Goal: Information Seeking & Learning: Learn about a topic

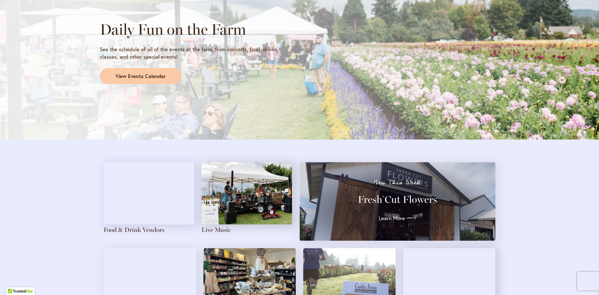
scroll to position [561, 0]
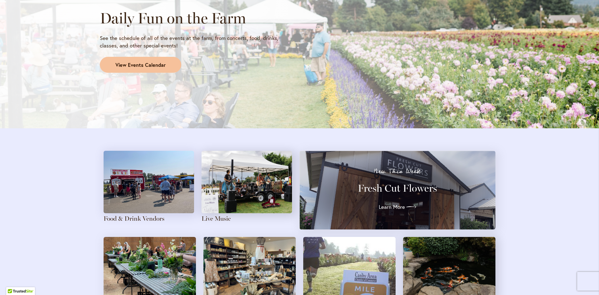
click at [150, 65] on span "View Events Calendar" at bounding box center [140, 64] width 50 height 7
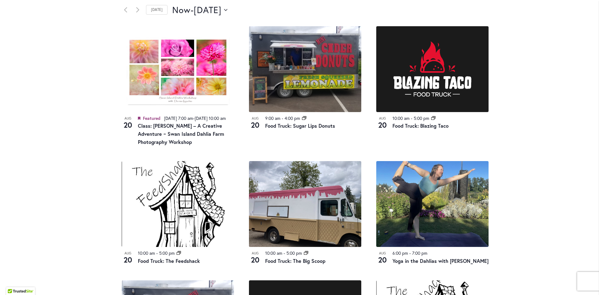
scroll to position [281, 0]
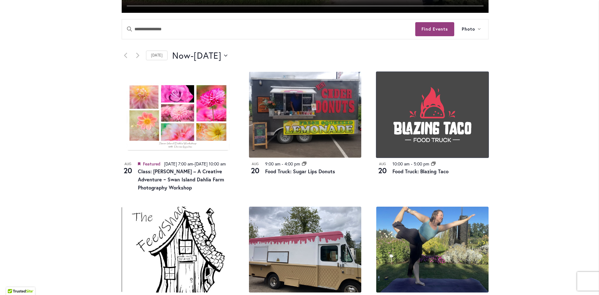
click at [412, 127] on img at bounding box center [432, 115] width 112 height 86
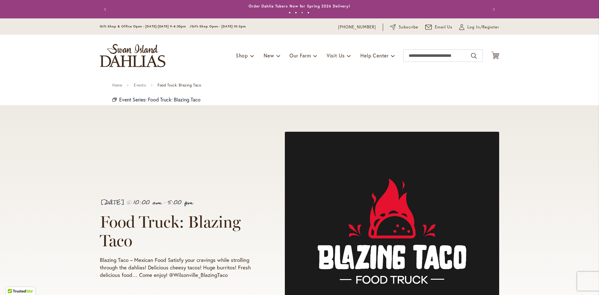
click at [137, 53] on img "store logo" at bounding box center [132, 55] width 65 height 23
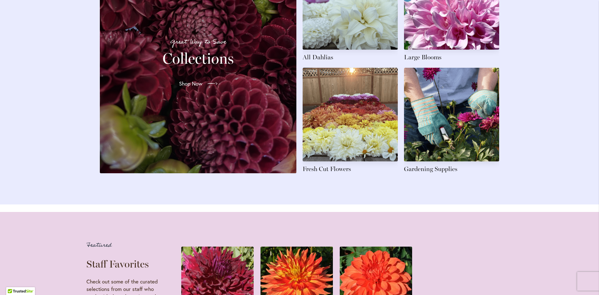
scroll to position [998, 0]
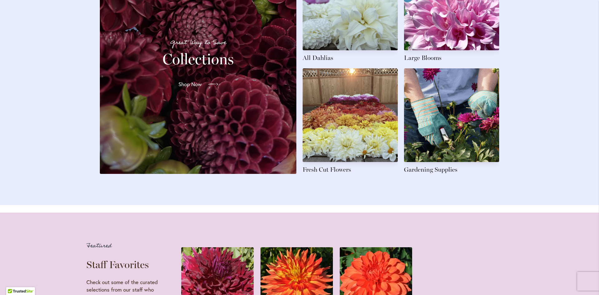
click at [204, 89] on div at bounding box center [211, 84] width 14 height 10
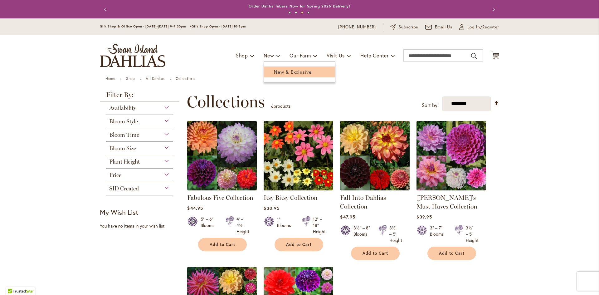
click at [274, 71] on span "New & Exclusive" at bounding box center [293, 72] width 38 height 6
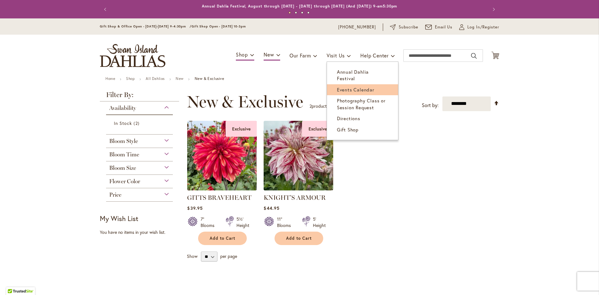
click at [342, 86] on span "Events Calendar" at bounding box center [355, 89] width 37 height 6
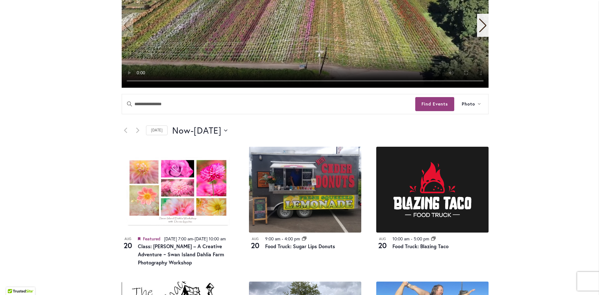
scroll to position [218, 0]
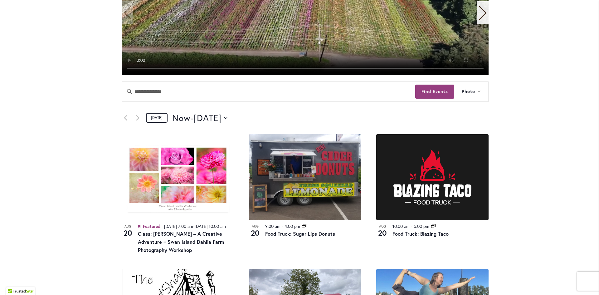
click at [150, 117] on link "Today" at bounding box center [157, 118] width 22 height 10
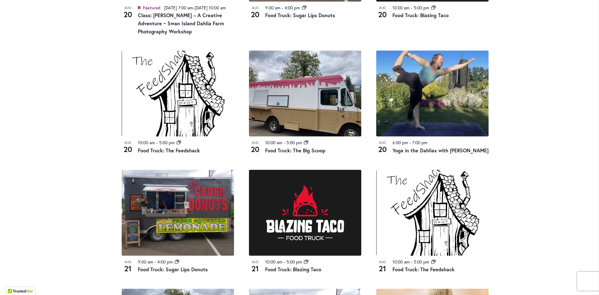
scroll to position [468, 0]
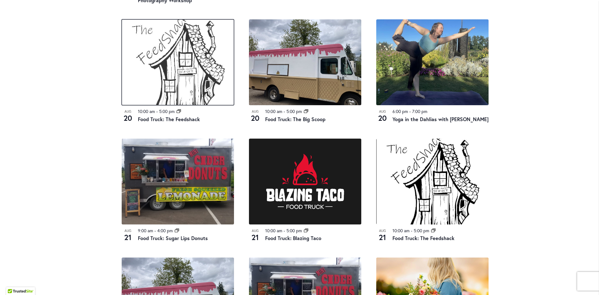
click at [181, 75] on img at bounding box center [178, 62] width 112 height 86
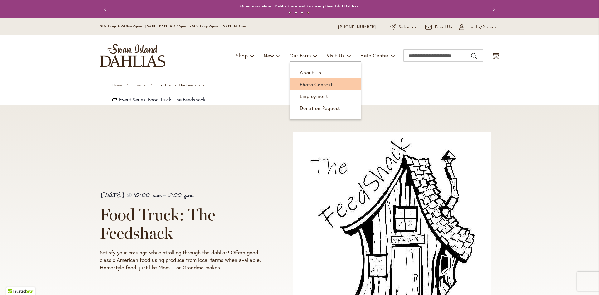
click at [315, 82] on span "Photo Contest" at bounding box center [316, 84] width 33 height 6
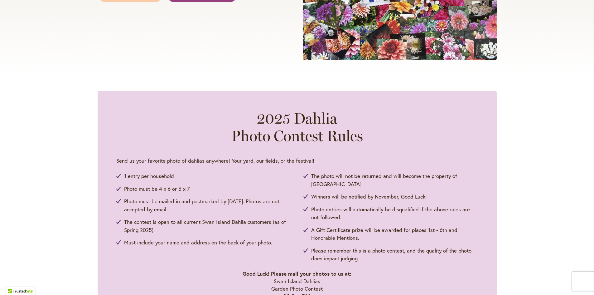
scroll to position [125, 0]
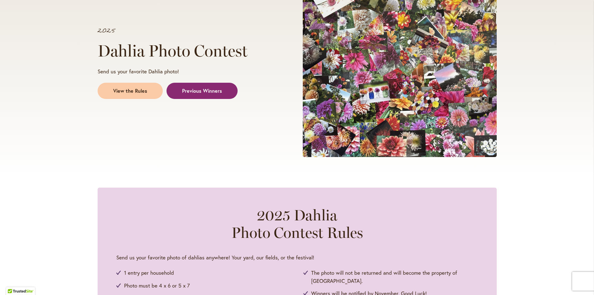
click at [210, 90] on span "Previous Winners" at bounding box center [202, 90] width 40 height 7
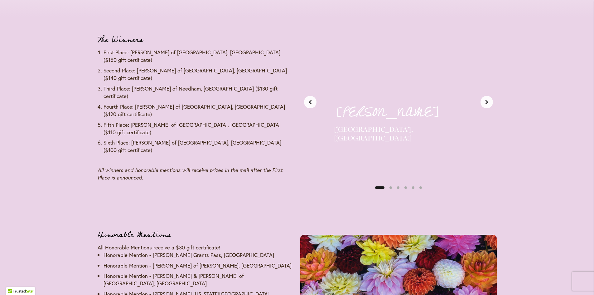
scroll to position [764, 0]
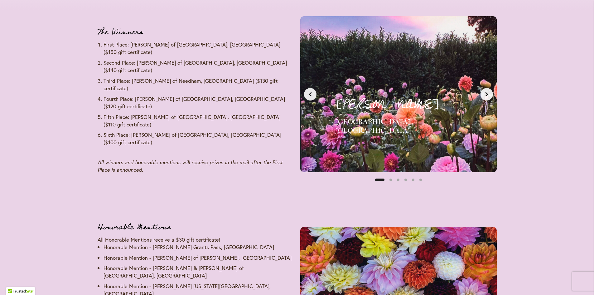
click at [488, 95] on icon "Next slide" at bounding box center [486, 94] width 5 height 5
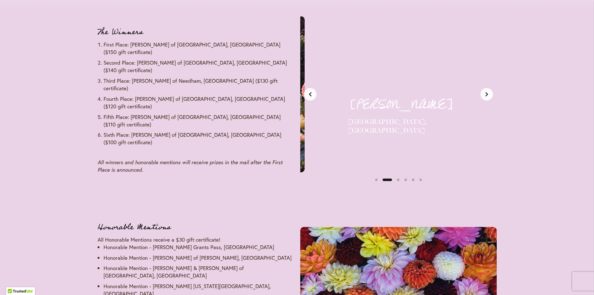
scroll to position [0, 206]
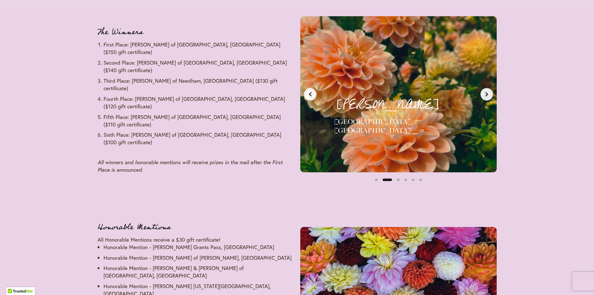
click at [488, 95] on icon "Next slide" at bounding box center [486, 94] width 5 height 5
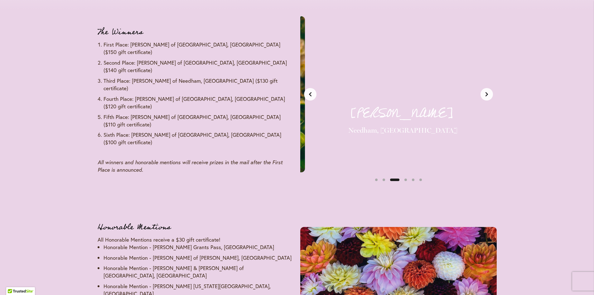
scroll to position [0, 412]
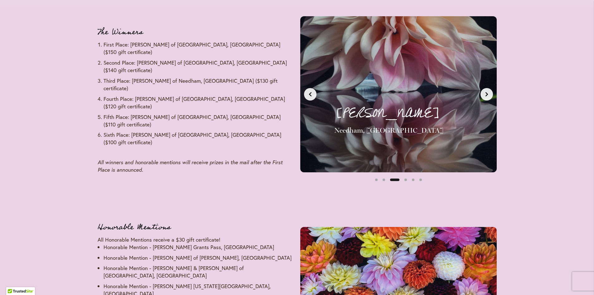
click at [488, 95] on icon "Next slide" at bounding box center [486, 94] width 5 height 5
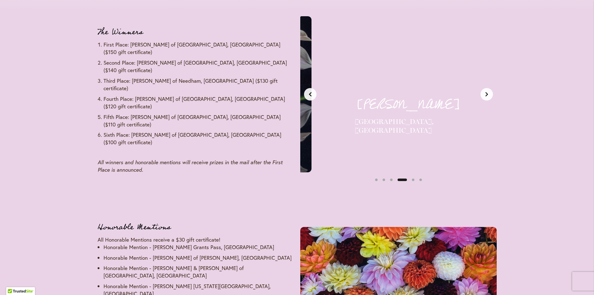
scroll to position [0, 617]
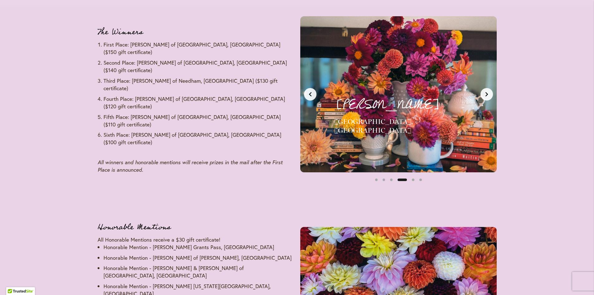
click at [488, 95] on icon "Next slide" at bounding box center [486, 94] width 5 height 5
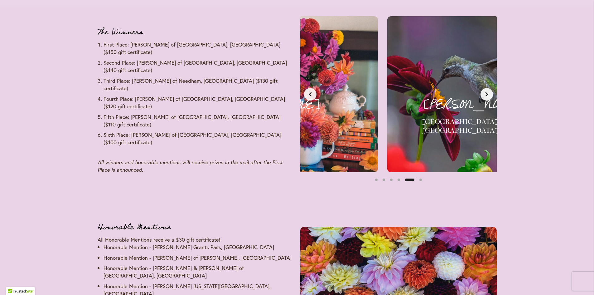
scroll to position [0, 823]
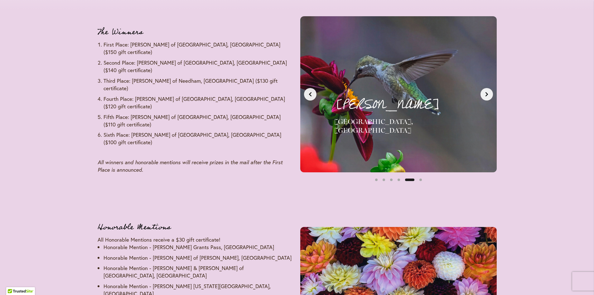
click at [488, 95] on icon "Next slide" at bounding box center [486, 94] width 5 height 5
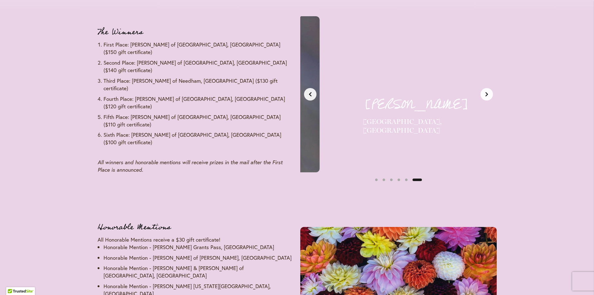
scroll to position [0, 1029]
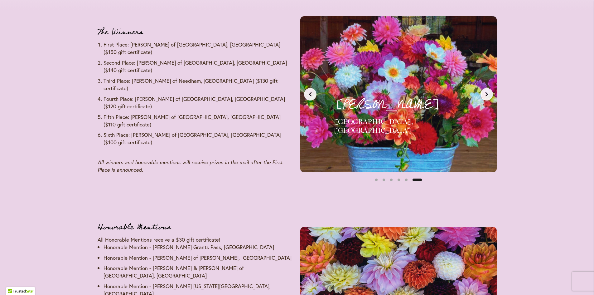
click at [488, 95] on icon "Next slide" at bounding box center [486, 94] width 5 height 5
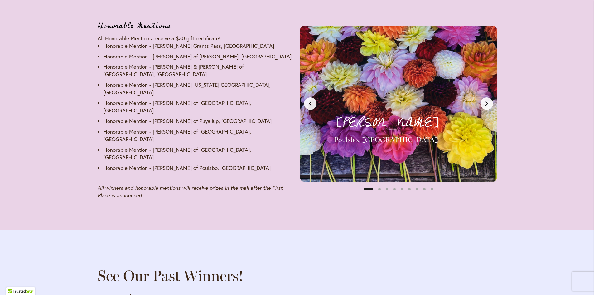
scroll to position [952, 0]
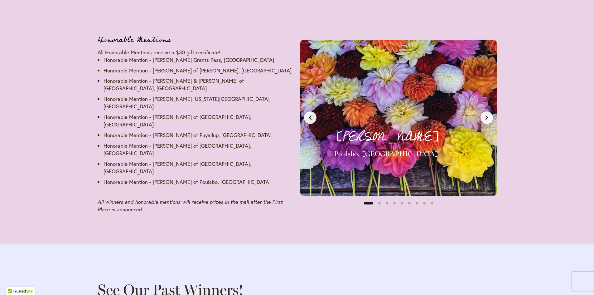
click at [488, 115] on icon "Next slide" at bounding box center [486, 117] width 5 height 5
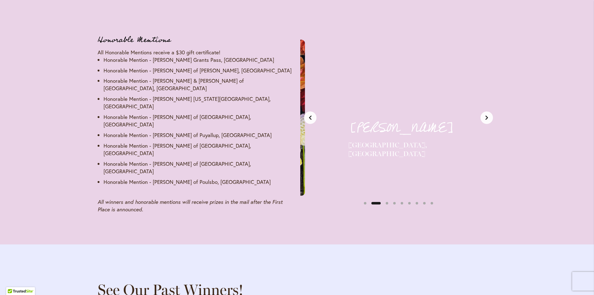
scroll to position [0, 206]
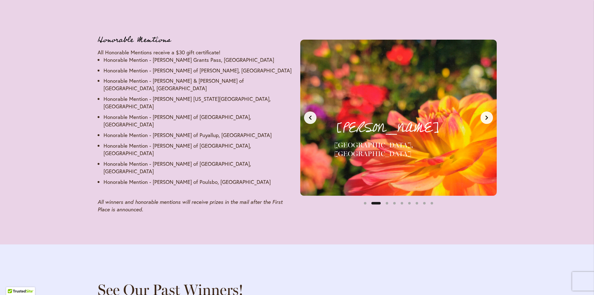
click at [488, 115] on icon "Next slide" at bounding box center [486, 117] width 5 height 5
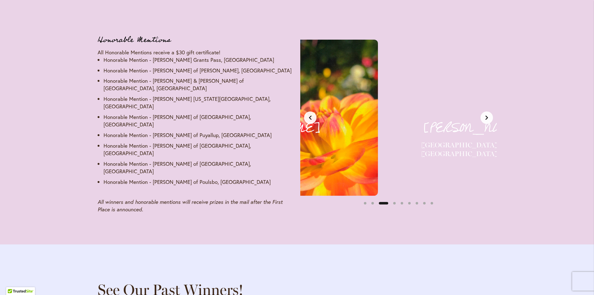
scroll to position [0, 412]
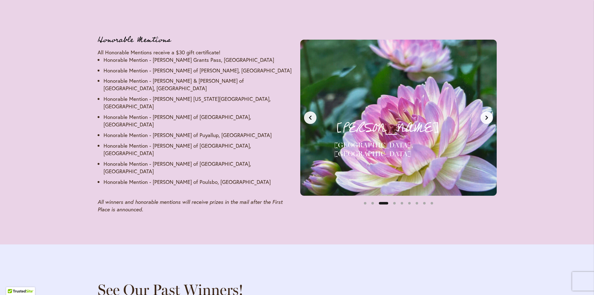
click at [488, 115] on icon "Next slide" at bounding box center [486, 117] width 5 height 5
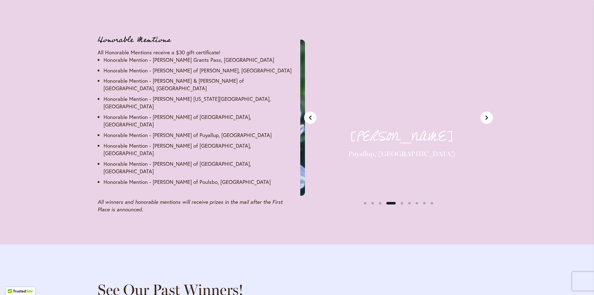
scroll to position [0, 617]
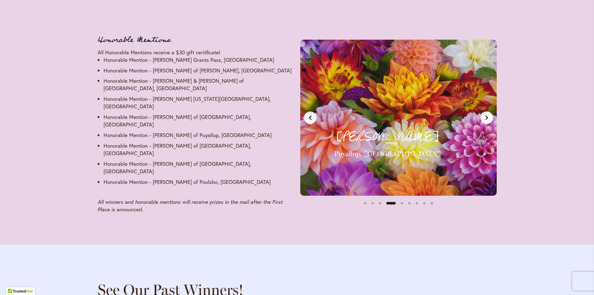
click at [488, 115] on icon "Next slide" at bounding box center [486, 117] width 5 height 5
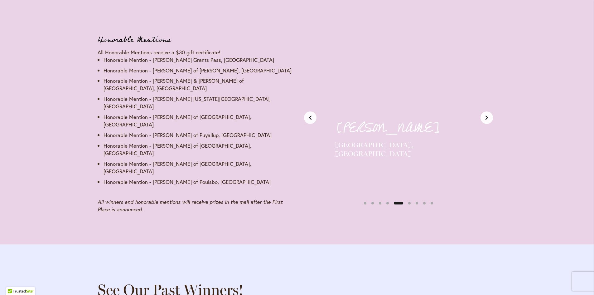
scroll to position [0, 823]
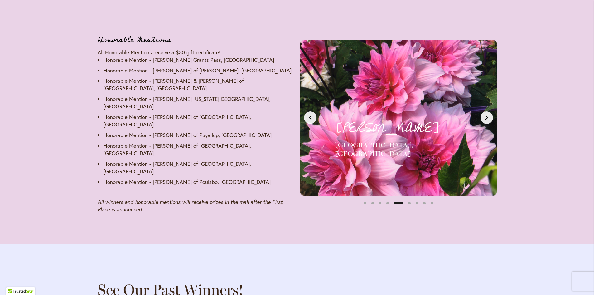
click at [488, 115] on icon "Next slide" at bounding box center [486, 117] width 5 height 5
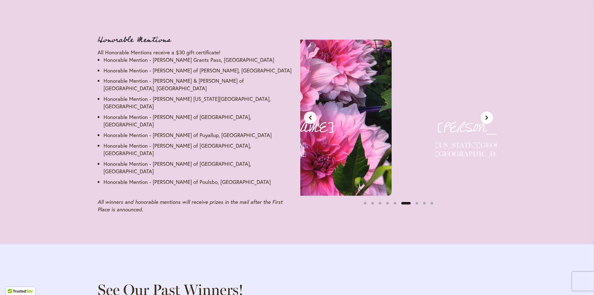
scroll to position [0, 1029]
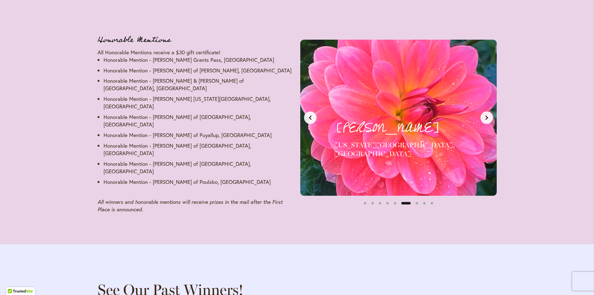
click at [488, 115] on icon "Next slide" at bounding box center [486, 117] width 5 height 5
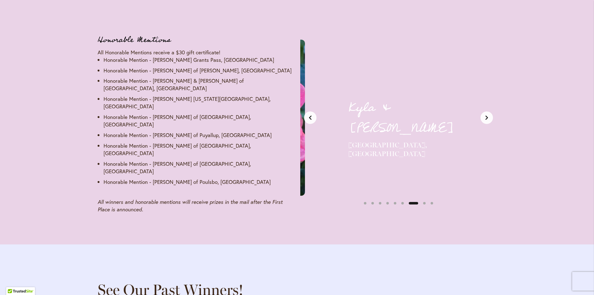
scroll to position [0, 1235]
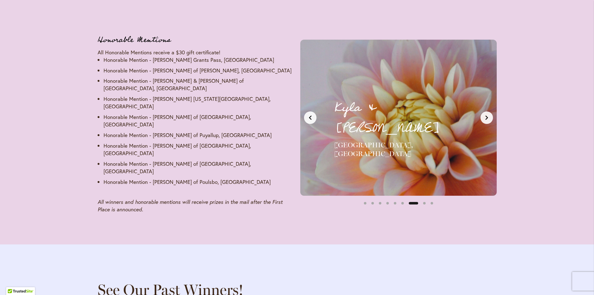
click at [488, 115] on icon "Next slide" at bounding box center [486, 117] width 5 height 5
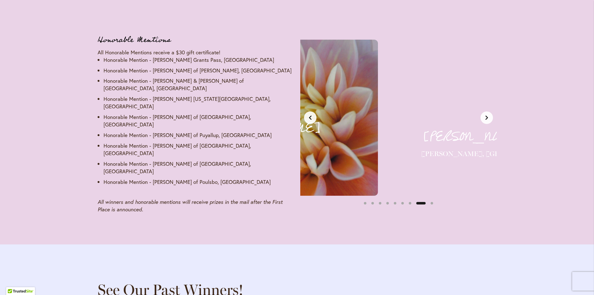
scroll to position [0, 1440]
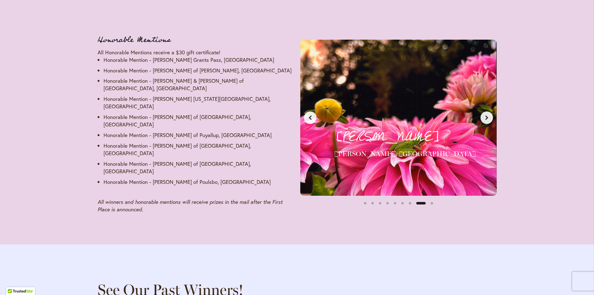
click at [488, 115] on icon "Next slide" at bounding box center [486, 117] width 5 height 5
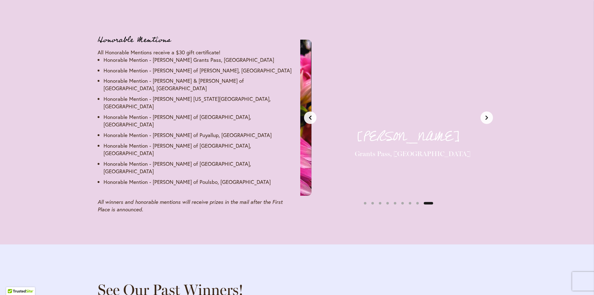
scroll to position [0, 1646]
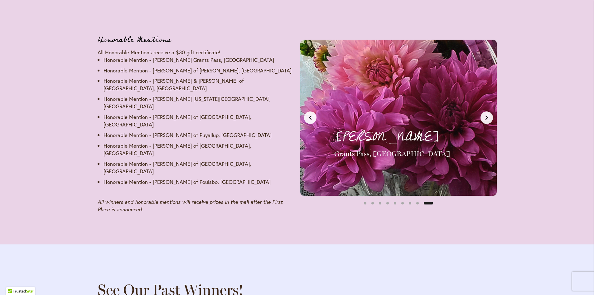
click at [488, 115] on icon "Next slide" at bounding box center [486, 117] width 5 height 5
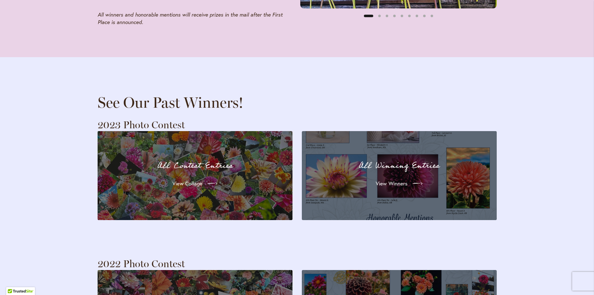
scroll to position [1170, 0]
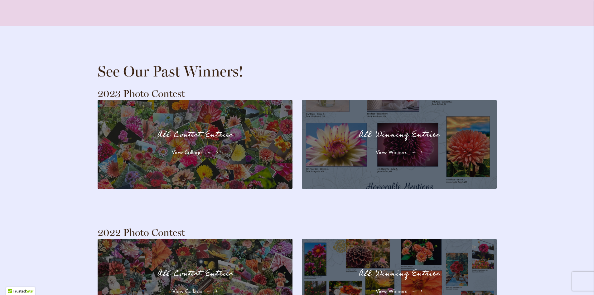
click at [203, 143] on link "View Collage" at bounding box center [195, 151] width 56 height 17
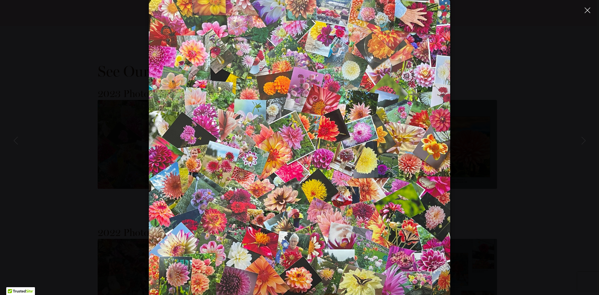
click at [586, 11] on icon "Close" at bounding box center [587, 10] width 6 height 6
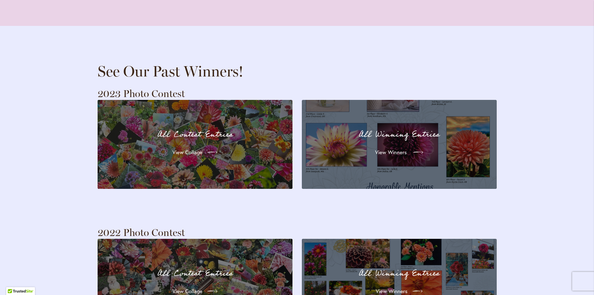
click at [402, 148] on span "View Winners" at bounding box center [391, 151] width 32 height 7
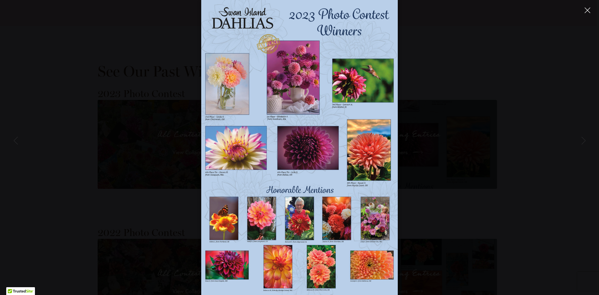
click at [587, 9] on icon "Close" at bounding box center [587, 10] width 6 height 6
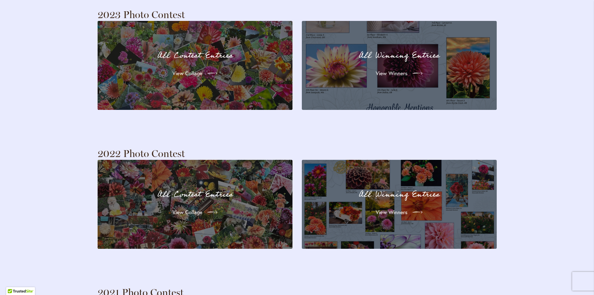
scroll to position [1263, 0]
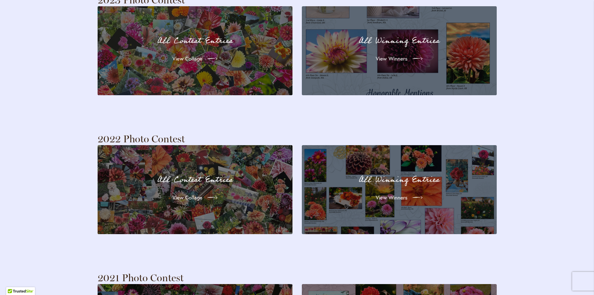
click at [350, 173] on p "All Winning Entries" at bounding box center [399, 179] width 172 height 13
click at [389, 194] on span "View Winners" at bounding box center [391, 197] width 32 height 7
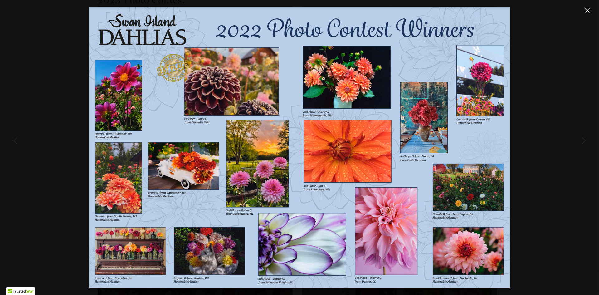
click at [588, 10] on icon "Close" at bounding box center [587, 10] width 6 height 6
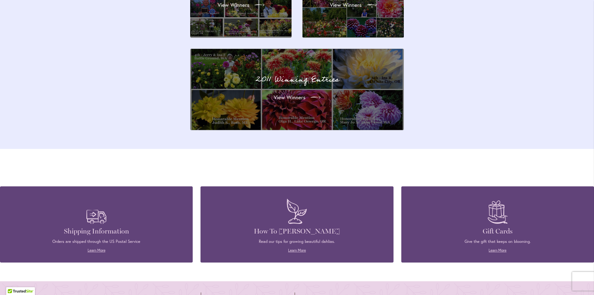
scroll to position [2167, 0]
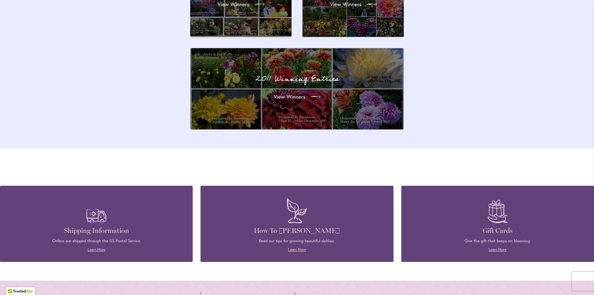
click at [295, 247] on link "Learn More" at bounding box center [297, 249] width 18 height 5
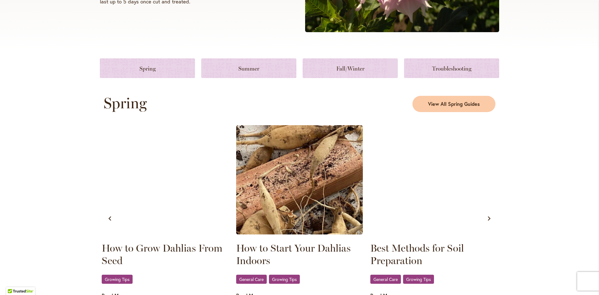
scroll to position [281, 0]
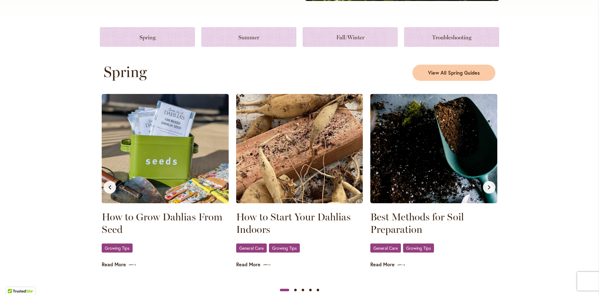
click at [489, 189] on button "Next slide" at bounding box center [489, 187] width 12 height 12
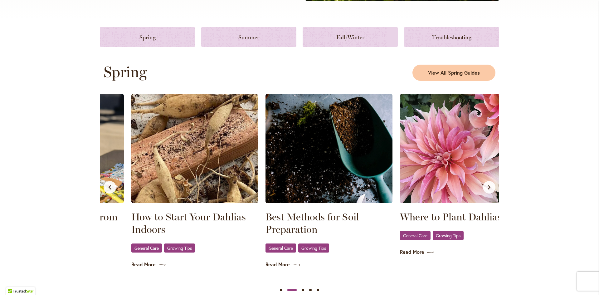
scroll to position [0, 134]
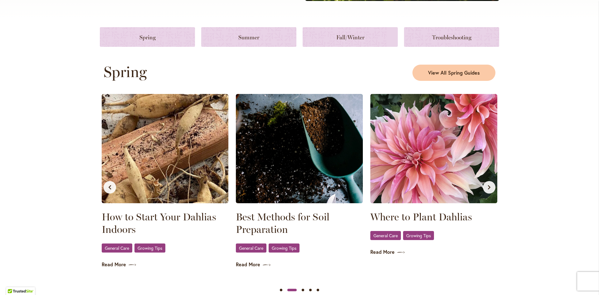
click at [488, 187] on icon "Next slide" at bounding box center [488, 187] width 5 height 5
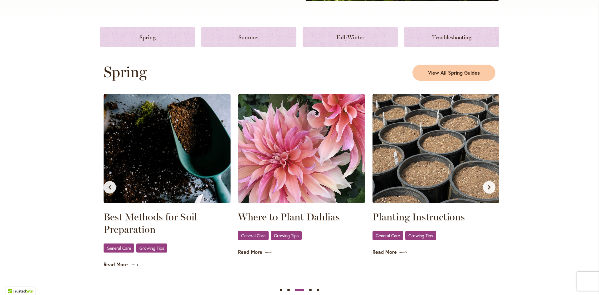
scroll to position [0, 268]
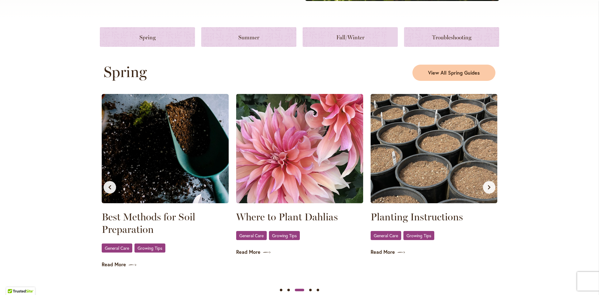
click at [488, 187] on icon "Next slide" at bounding box center [488, 187] width 5 height 5
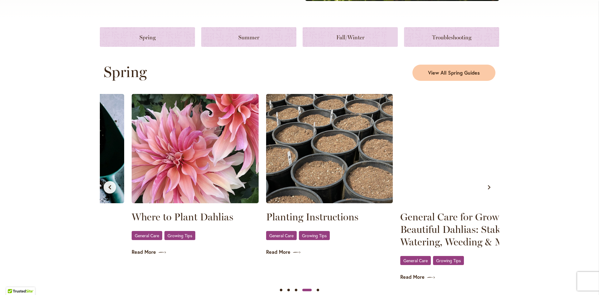
scroll to position [0, 403]
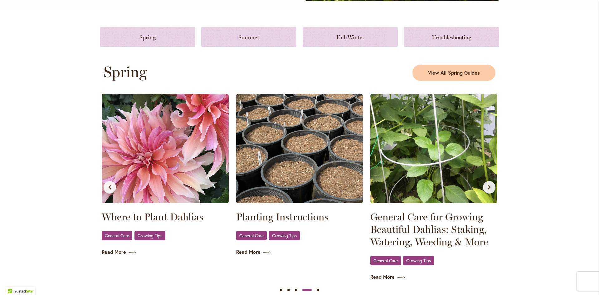
click at [488, 187] on icon "Next slide" at bounding box center [488, 187] width 5 height 5
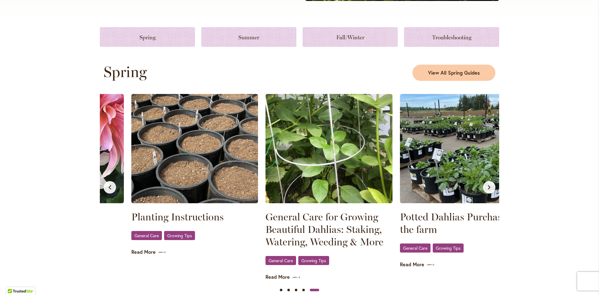
scroll to position [0, 537]
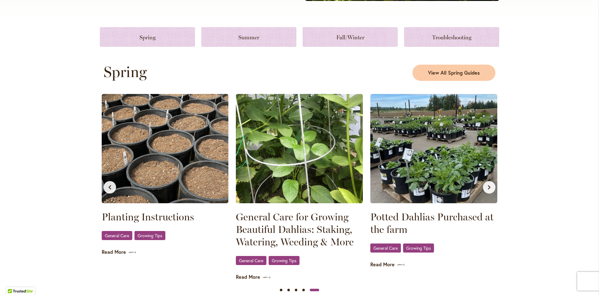
click at [488, 187] on icon "Next slide" at bounding box center [488, 187] width 5 height 5
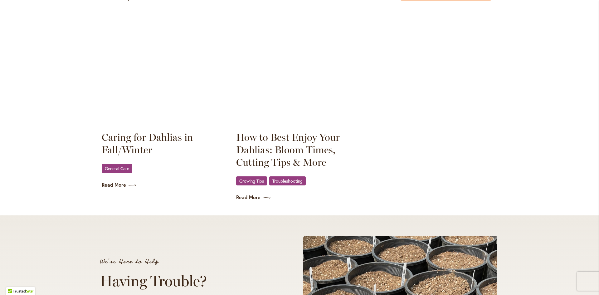
scroll to position [873, 0]
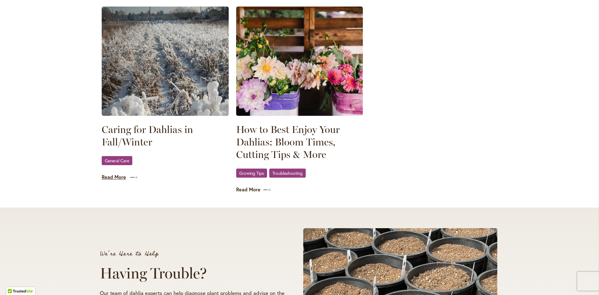
click at [117, 178] on link "Read More" at bounding box center [165, 176] width 127 height 7
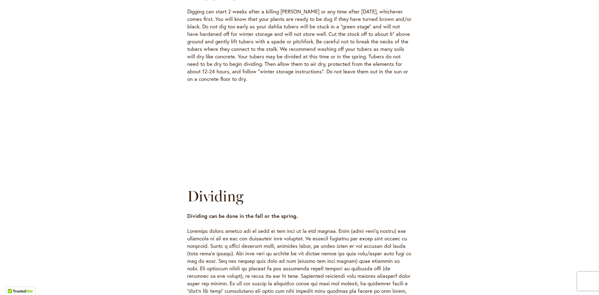
scroll to position [748, 0]
